Goal: Go to known website: Go to known website

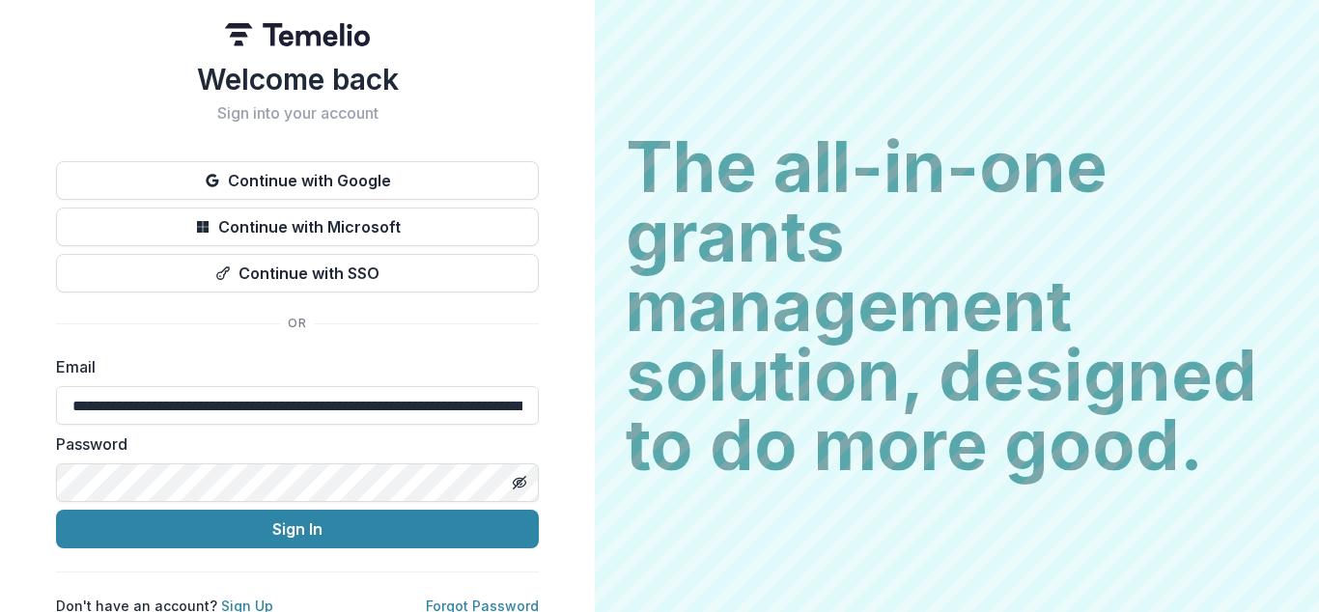
type input "**********"
click at [292, 406] on input "**********" at bounding box center [297, 405] width 483 height 39
